Goal: Task Accomplishment & Management: Use online tool/utility

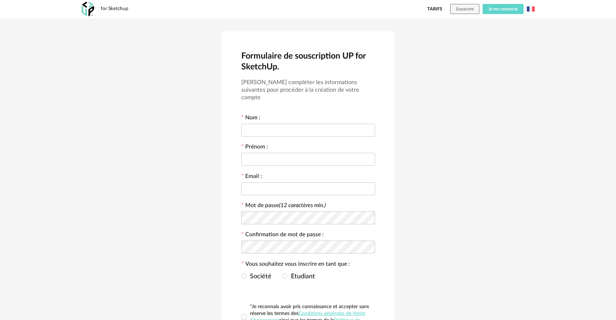
click at [500, 11] on span "Je me connecte" at bounding box center [502, 9] width 29 height 4
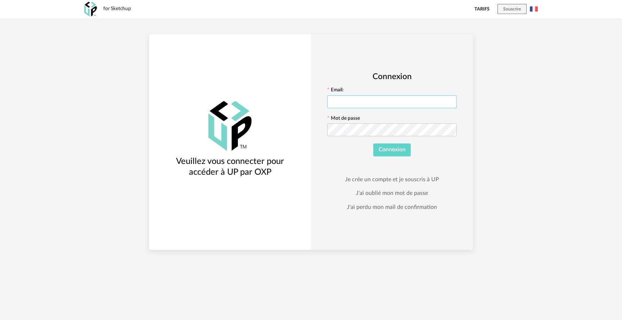
type input "**********"
click at [391, 150] on button "Connexion" at bounding box center [392, 150] width 38 height 13
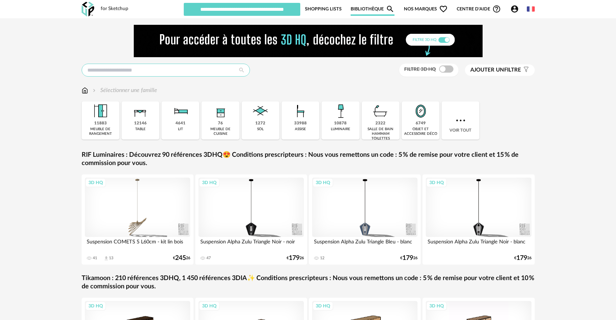
click at [134, 70] on input "text" at bounding box center [166, 70] width 168 height 13
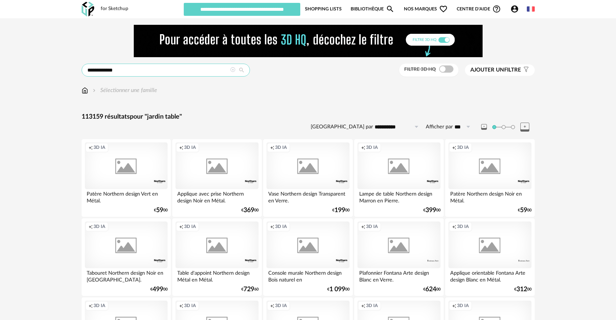
type input "**********"
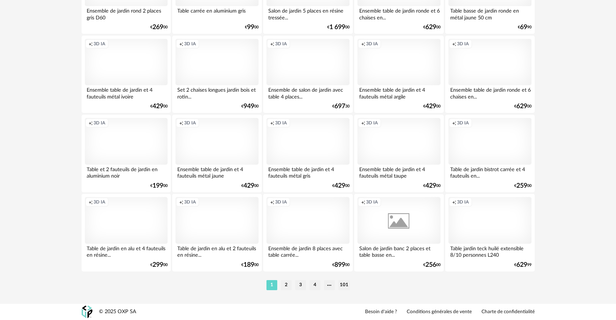
scroll to position [1455, 0]
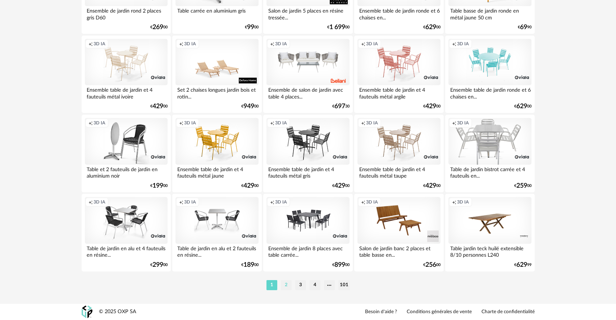
click at [288, 283] on li "2" at bounding box center [286, 285] width 11 height 10
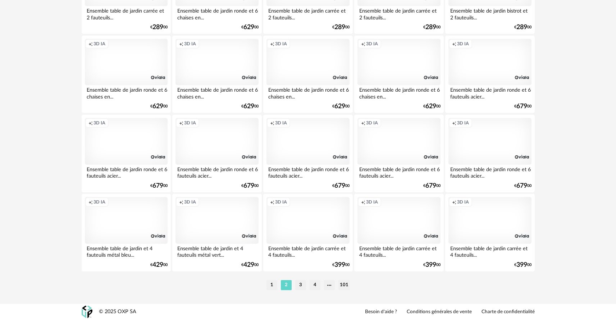
scroll to position [1455, 0]
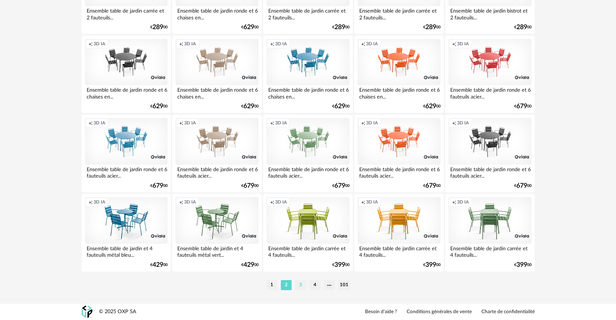
click at [300, 283] on li "3" at bounding box center [300, 285] width 11 height 10
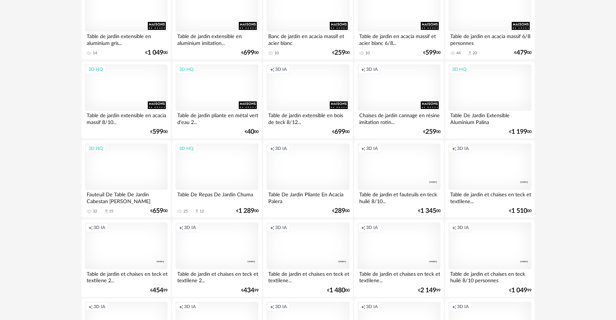
scroll to position [1345, 0]
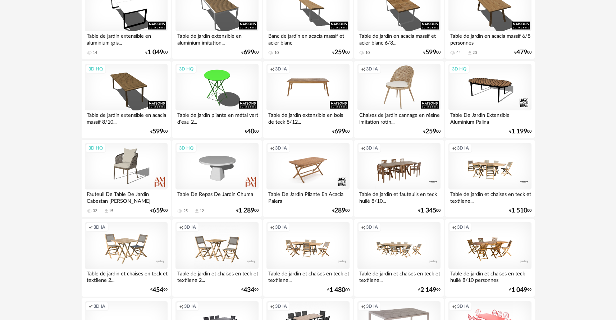
click at [411, 81] on div "Creation icon 3D IA" at bounding box center [399, 87] width 83 height 47
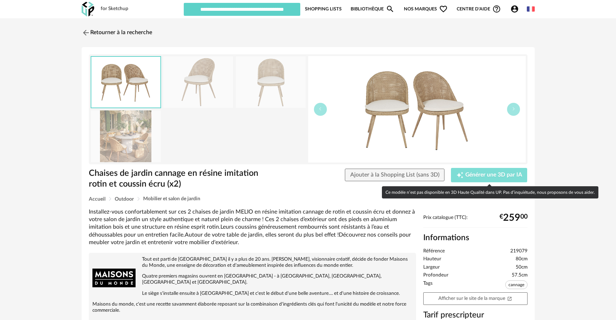
click at [485, 175] on span "Générer une 3D par IA" at bounding box center [493, 175] width 57 height 6
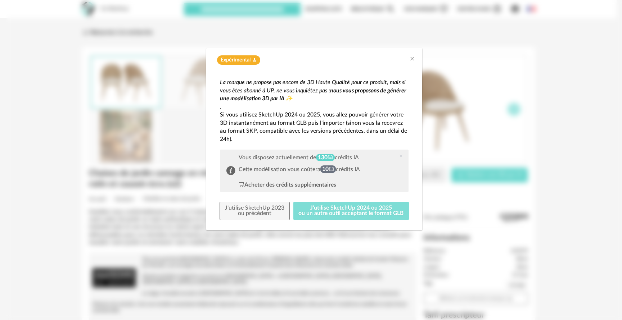
click at [344, 208] on button "J'utilise SketchUp 2024 ou 2025 ou un autre outil acceptant le format GLB" at bounding box center [351, 211] width 116 height 19
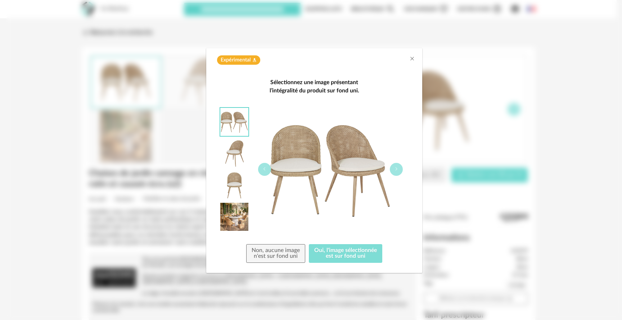
click at [343, 255] on button "Oui, l'image sélectionnée est sur fond uni" at bounding box center [345, 253] width 73 height 19
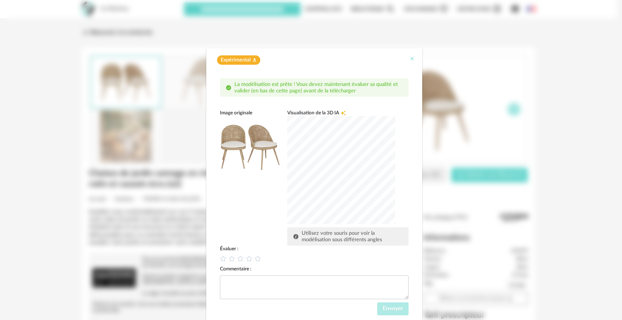
click at [410, 58] on icon "Close" at bounding box center [412, 59] width 6 height 6
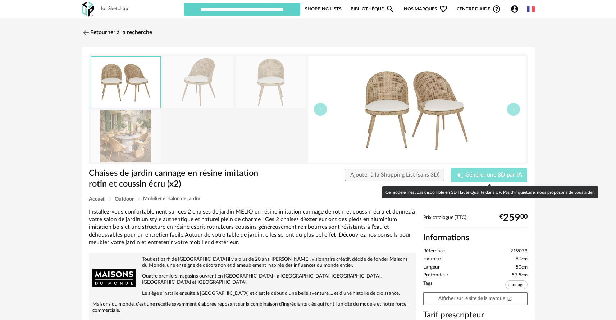
click at [485, 173] on span "Générer une 3D par IA" at bounding box center [493, 175] width 57 height 6
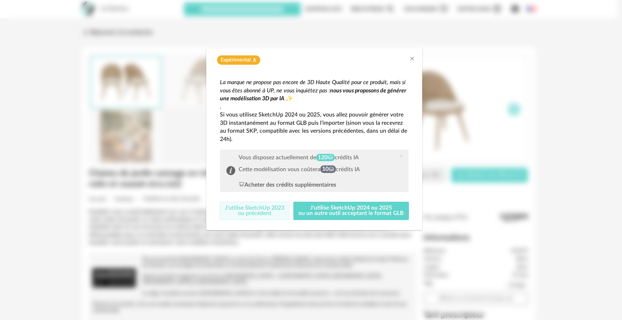
click at [263, 212] on button "J'utilise SketchUp 2023 ou précédent" at bounding box center [254, 211] width 70 height 19
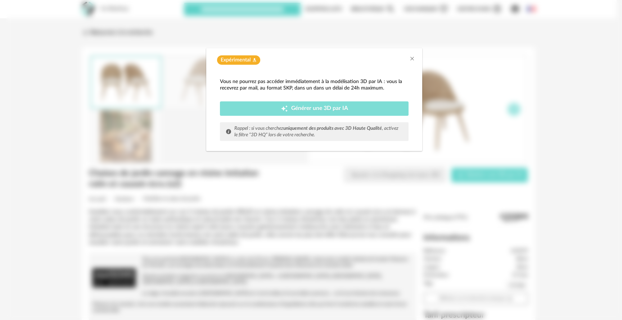
click at [308, 110] on span "Générer une 3D par IA" at bounding box center [319, 109] width 57 height 6
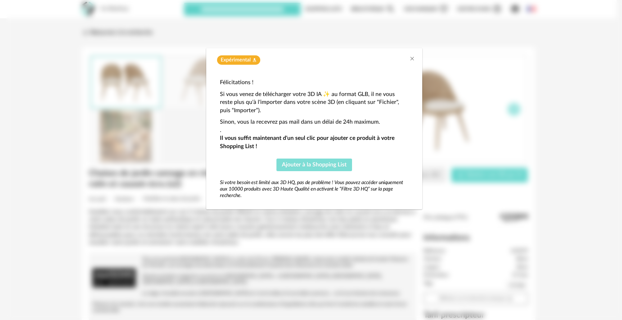
click at [326, 164] on span "Ajouter à la Shopping List" at bounding box center [314, 165] width 65 height 6
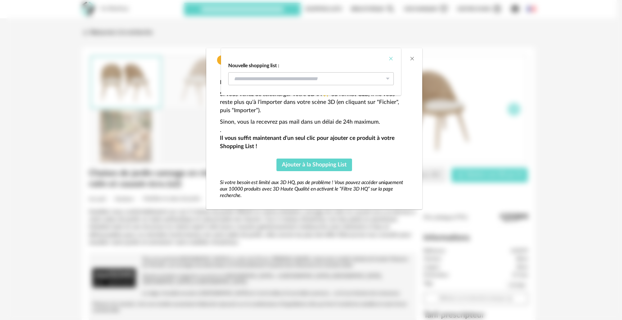
click at [392, 59] on icon "Close" at bounding box center [391, 59] width 6 height 6
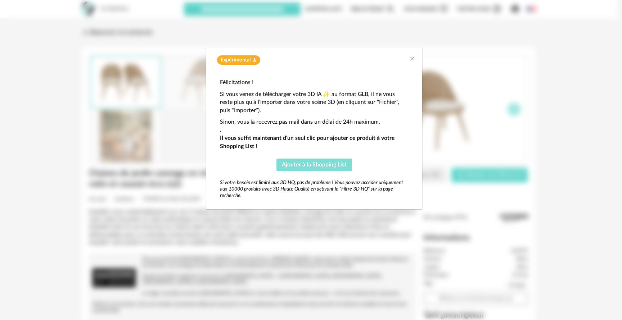
click at [317, 162] on span "Ajouter à la Shopping List" at bounding box center [314, 165] width 65 height 6
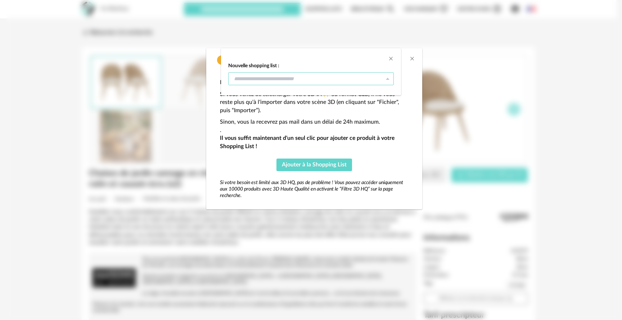
click at [313, 77] on input "dialog" at bounding box center [310, 78] width 165 height 13
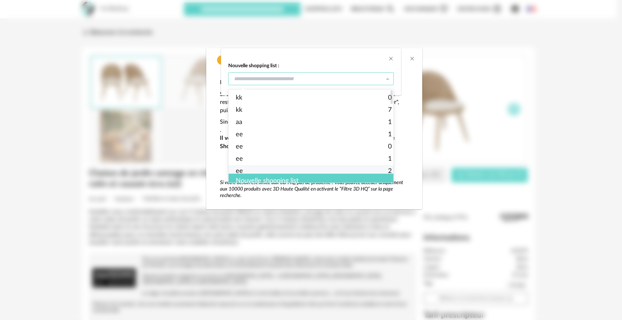
click at [278, 178] on div "Nouvelle shopping list" at bounding box center [313, 181] width 170 height 14
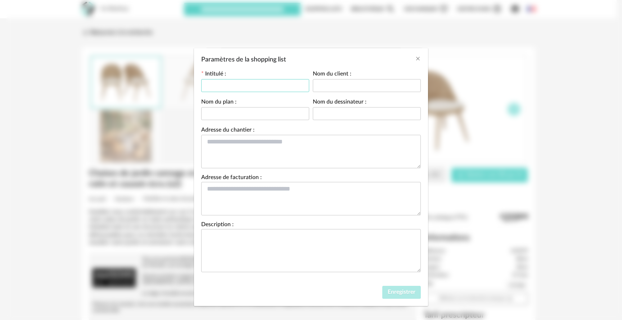
click at [249, 85] on input "Paramètres de la shopping list" at bounding box center [255, 85] width 108 height 13
type input "******"
click at [389, 296] on button "Enregistrer" at bounding box center [401, 292] width 38 height 13
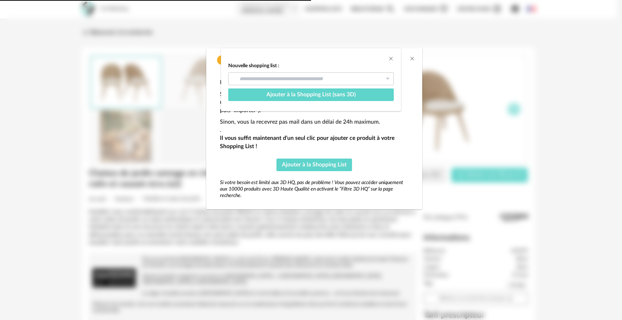
type input "******"
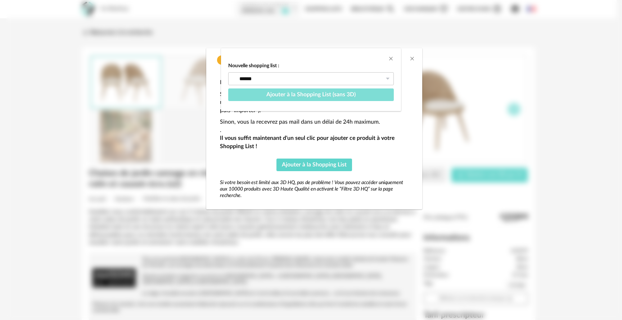
click at [351, 95] on span "Ajouter à la Shopping List (sans 3D)" at bounding box center [310, 95] width 89 height 6
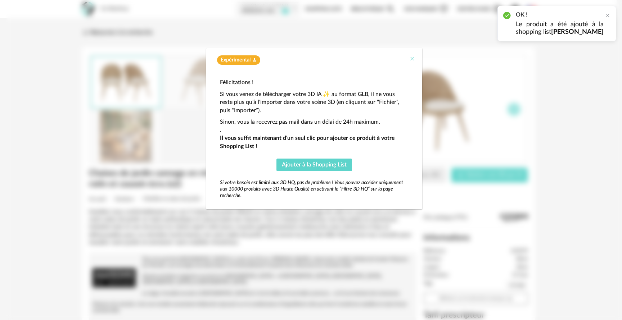
click at [409, 59] on icon "Close" at bounding box center [412, 59] width 6 height 6
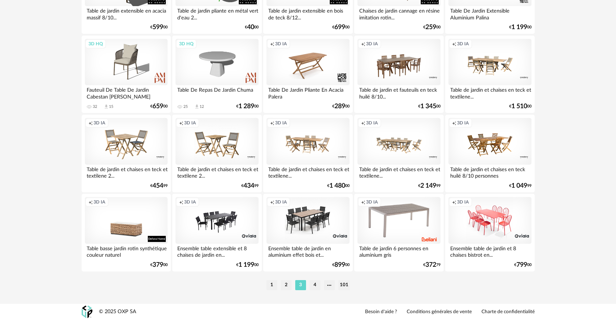
scroll to position [1455, 0]
click at [313, 287] on li "4" at bounding box center [315, 285] width 11 height 10
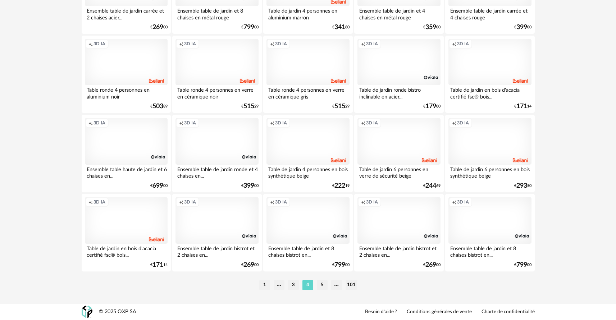
scroll to position [1455, 0]
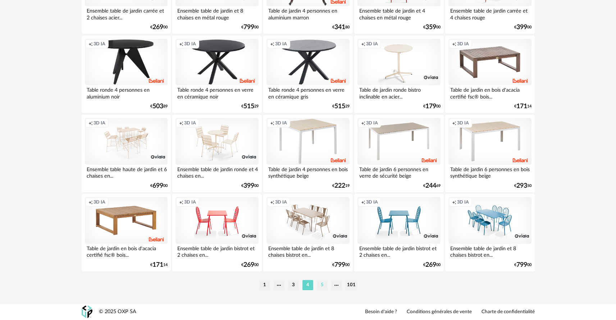
click at [322, 280] on li "5" at bounding box center [322, 285] width 11 height 10
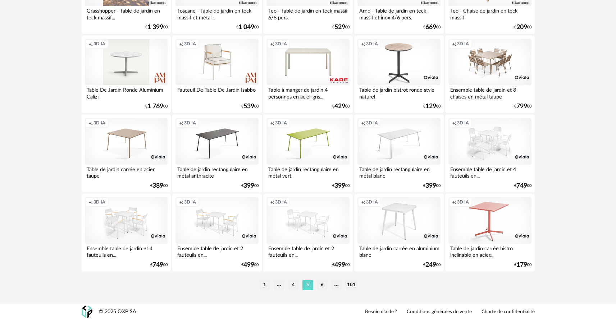
scroll to position [1455, 0]
click at [321, 287] on li "6" at bounding box center [322, 285] width 11 height 10
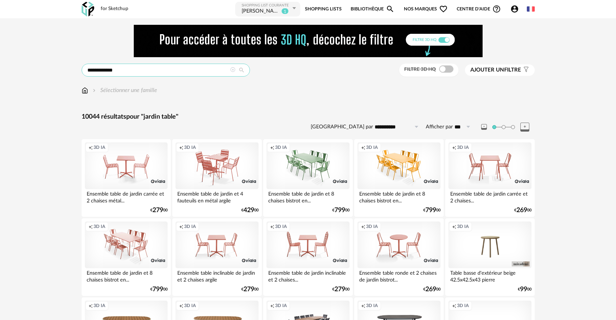
click at [147, 67] on input "**********" at bounding box center [166, 70] width 168 height 13
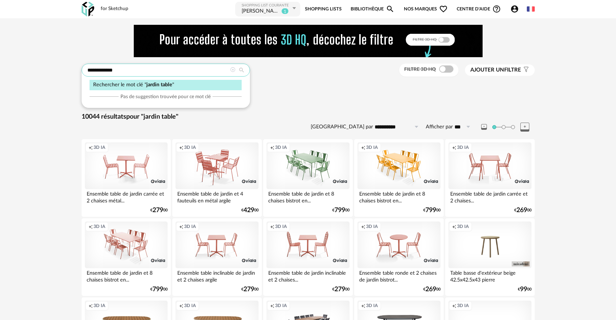
click at [147, 67] on input "**********" at bounding box center [166, 70] width 168 height 13
type input "*"
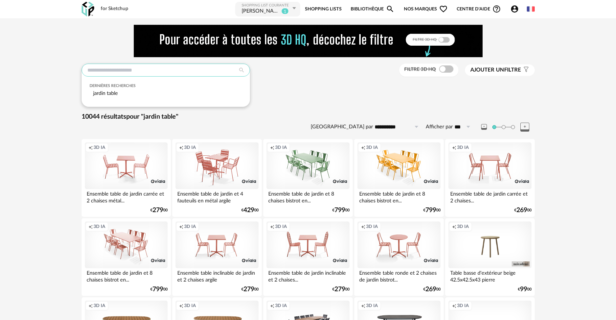
type input "*"
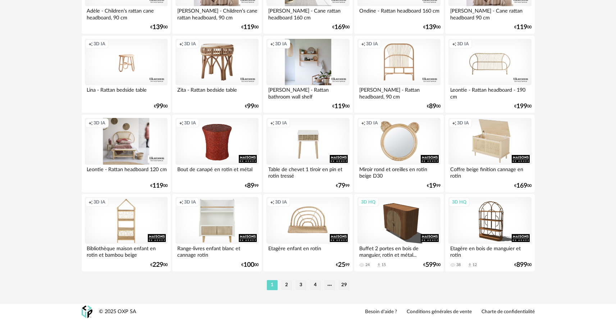
scroll to position [1455, 0]
click at [288, 284] on li "2" at bounding box center [286, 285] width 11 height 10
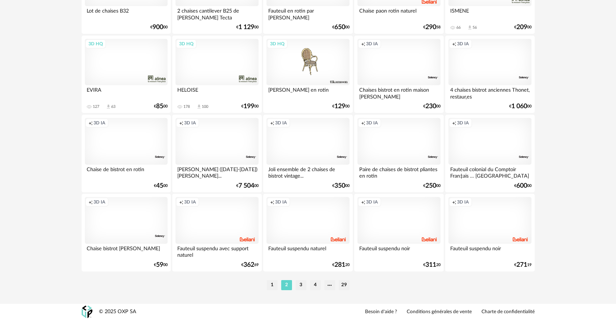
scroll to position [1455, 0]
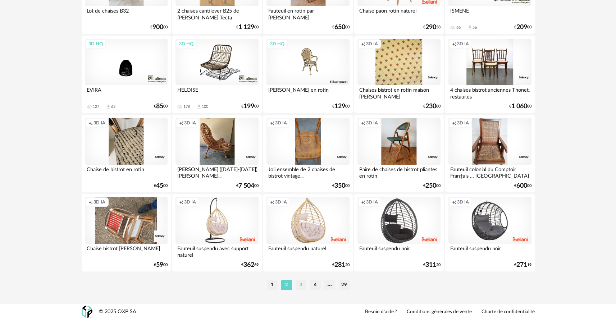
click at [300, 285] on li "3" at bounding box center [301, 285] width 11 height 10
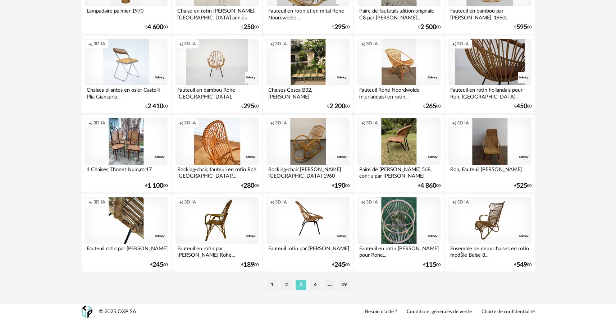
scroll to position [1455, 0]
click at [315, 287] on li "4" at bounding box center [315, 285] width 11 height 10
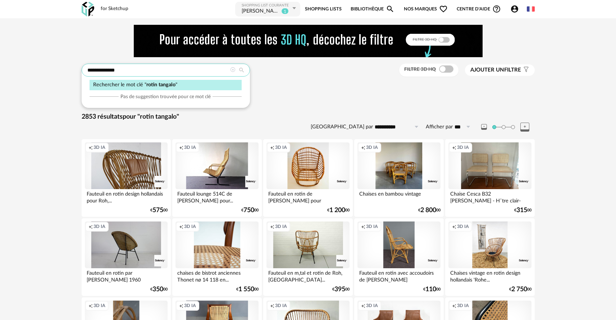
click at [124, 66] on input "**********" at bounding box center [166, 70] width 168 height 13
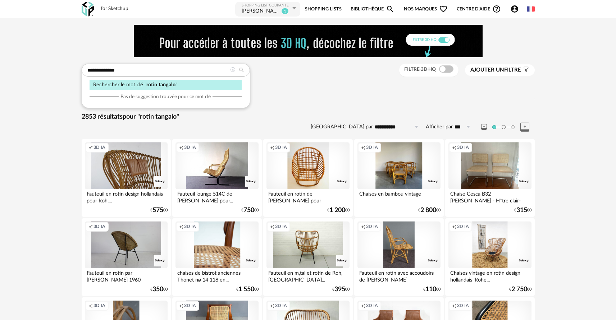
click at [129, 91] on div "Rechercher le mot clé " rotin tangalo " Pas de suggestion trouvée pour ce mot c…" at bounding box center [166, 86] width 168 height 44
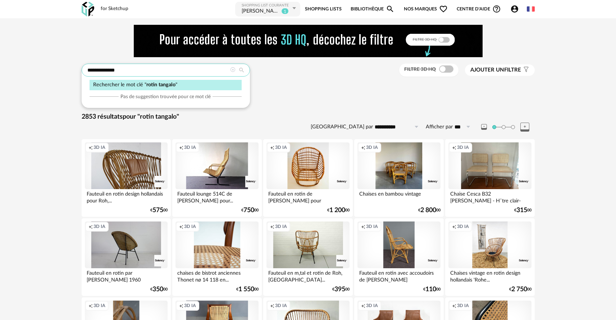
click at [122, 73] on input "**********" at bounding box center [166, 70] width 168 height 13
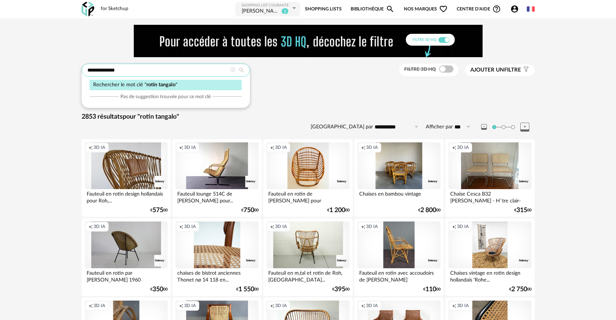
click at [122, 73] on input "**********" at bounding box center [166, 70] width 168 height 13
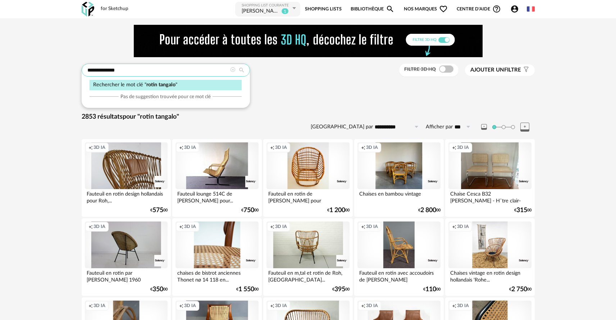
click at [122, 73] on input "**********" at bounding box center [166, 70] width 168 height 13
type input "*******"
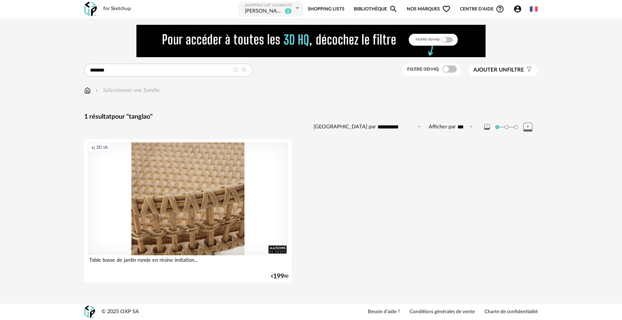
click at [251, 209] on div "Creation icon 3D IA" at bounding box center [187, 198] width 201 height 113
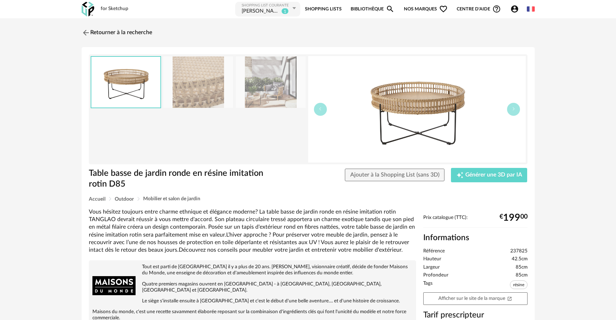
click at [515, 5] on icon "Account Circle icon" at bounding box center [514, 9] width 9 height 9
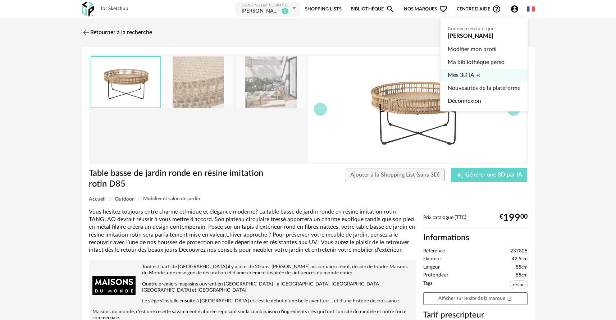
click at [474, 76] on span "Mes 3D IA" at bounding box center [461, 75] width 27 height 13
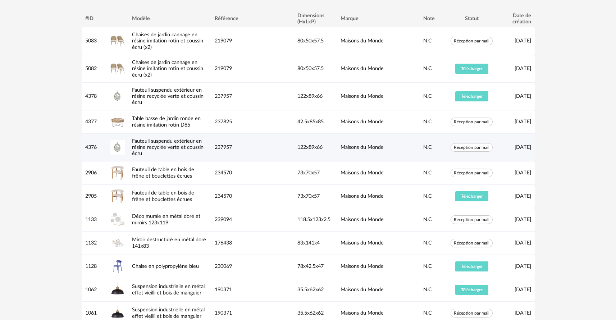
scroll to position [41, 0]
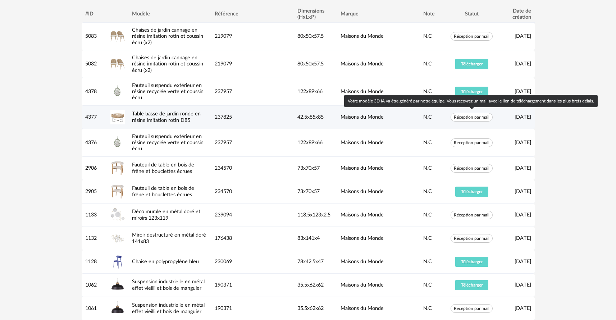
click at [462, 118] on span "Réception par mail" at bounding box center [472, 117] width 42 height 9
